Goal: Task Accomplishment & Management: Manage account settings

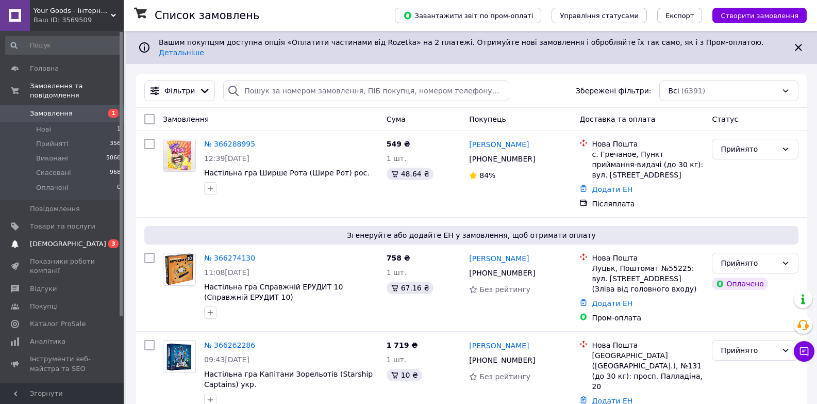
click at [55, 239] on span "[DEMOGRAPHIC_DATA]" at bounding box center [68, 243] width 76 height 9
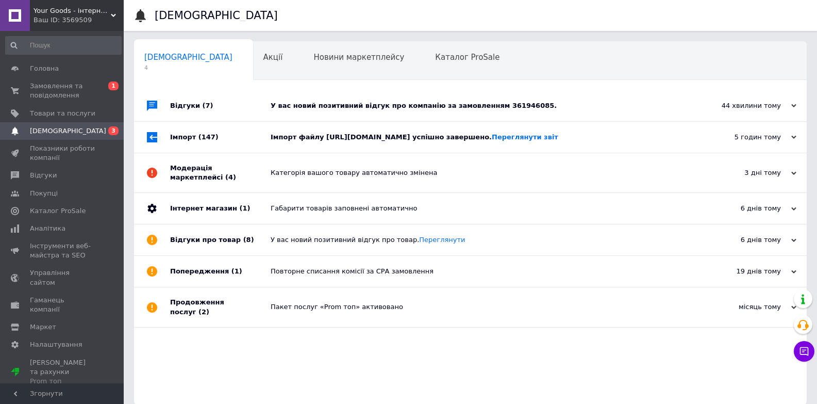
click at [364, 142] on div "Імпорт файлу [URL][DOMAIN_NAME] успішно завершено. Переглянути звіт" at bounding box center [482, 137] width 423 height 9
click at [376, 100] on div "У вас новий позитивний відгук про компанію за замовленням 361946085." at bounding box center [482, 105] width 423 height 31
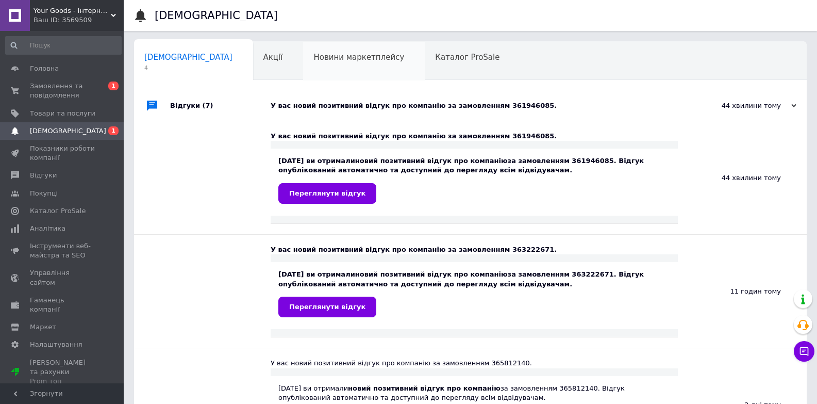
click at [314, 57] on span "Новини маркетплейсу" at bounding box center [359, 57] width 91 height 9
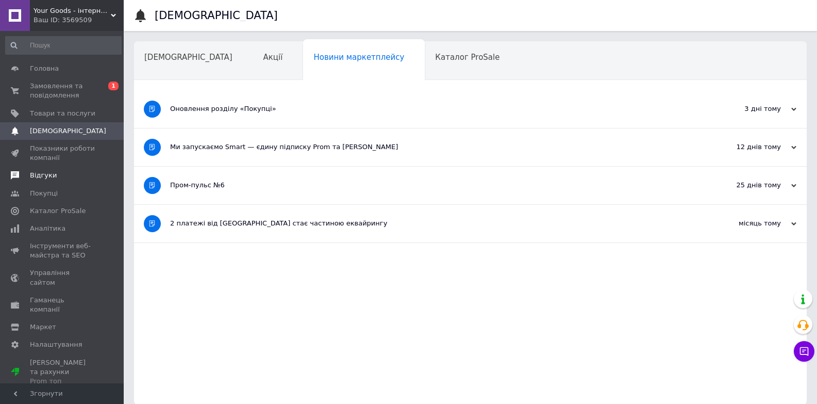
click at [44, 88] on span "Замовлення та повідомлення" at bounding box center [62, 90] width 65 height 19
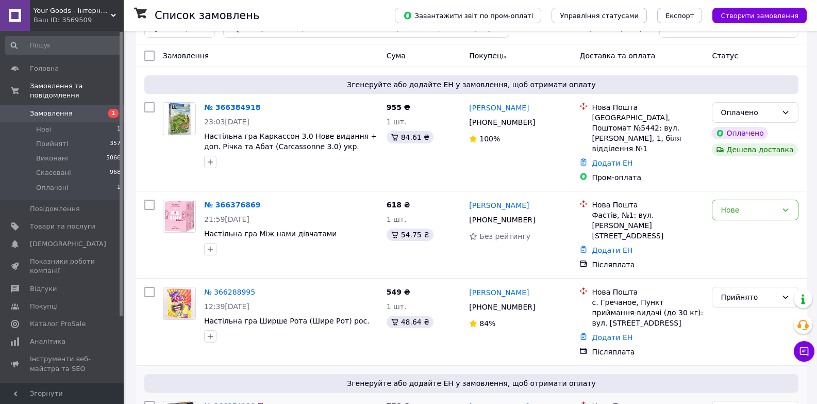
scroll to position [103, 0]
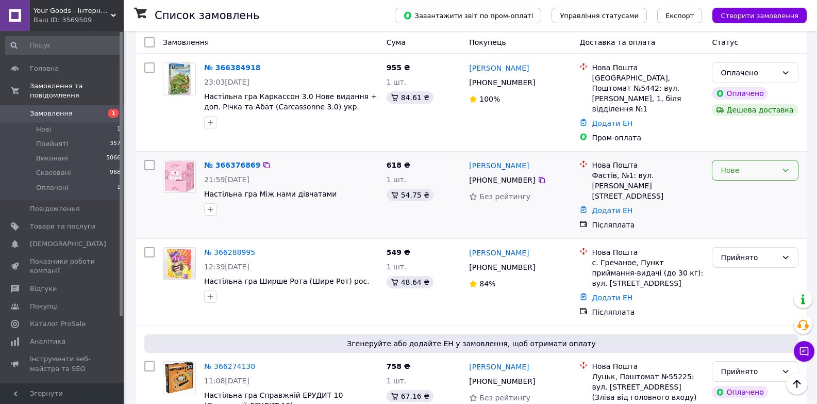
click at [732, 165] on div "Нове" at bounding box center [749, 170] width 57 height 11
click at [732, 182] on li "Прийнято" at bounding box center [756, 174] width 86 height 19
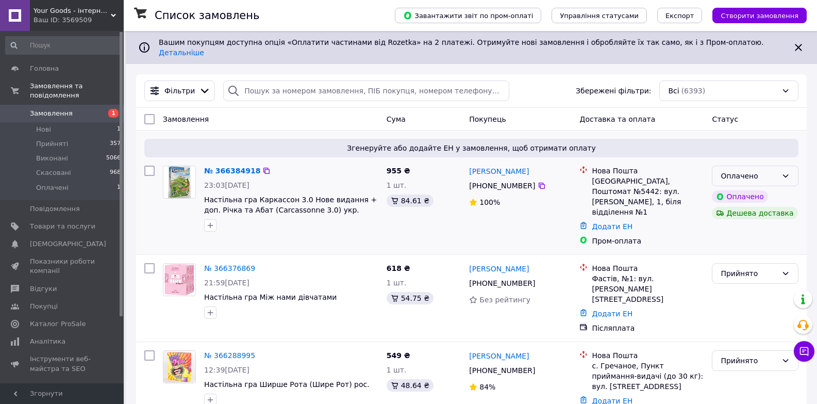
click at [769, 171] on div "Оплачено" at bounding box center [749, 175] width 57 height 11
click at [756, 185] on li "Прийнято" at bounding box center [756, 190] width 86 height 19
